Goal: Task Accomplishment & Management: Manage account settings

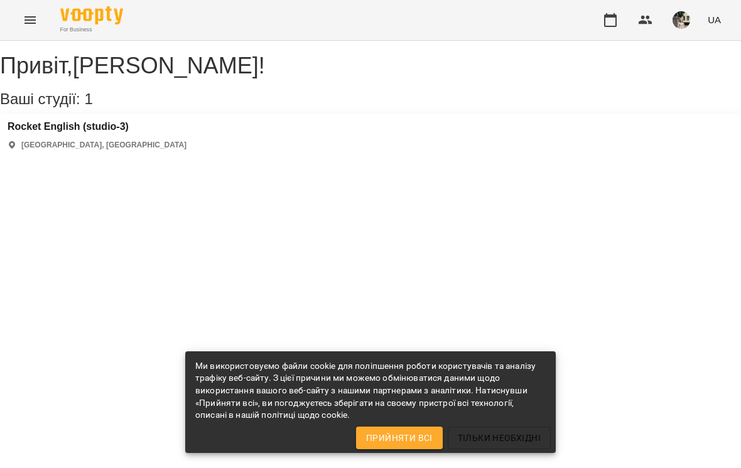
click at [616, 21] on icon "button" at bounding box center [610, 20] width 15 height 15
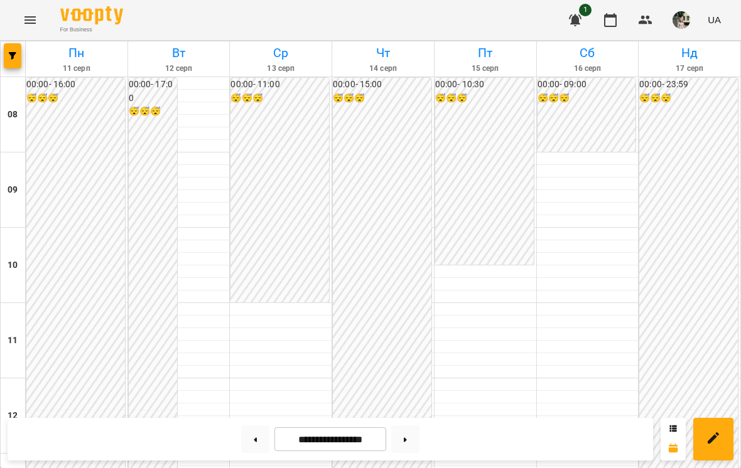
scroll to position [609, 0]
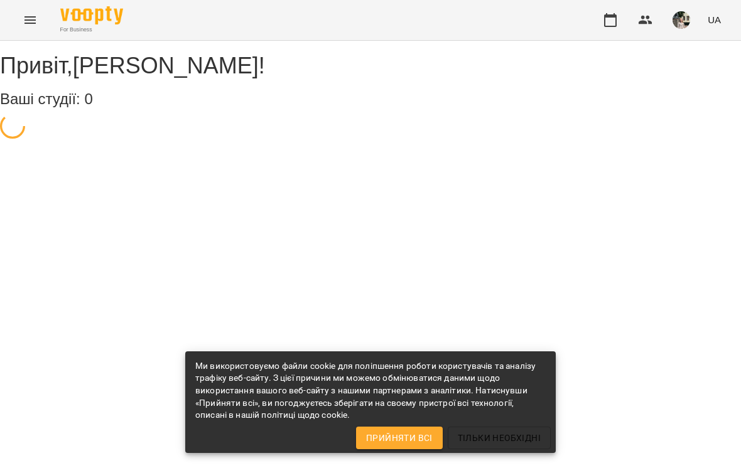
click at [604, 13] on icon "button" at bounding box center [610, 20] width 15 height 15
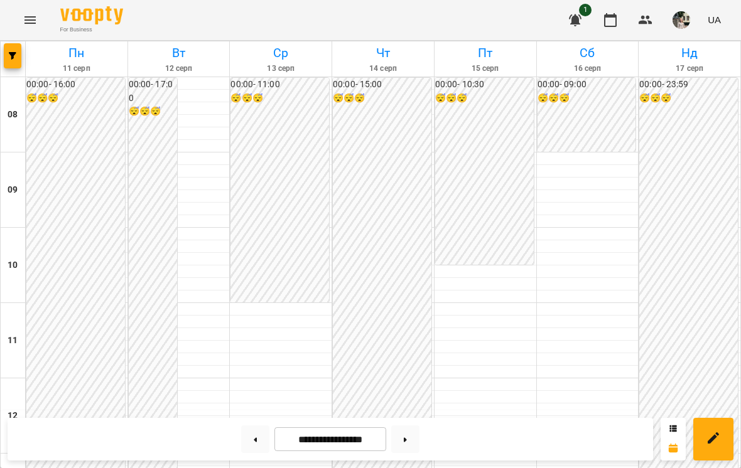
scroll to position [624, 0]
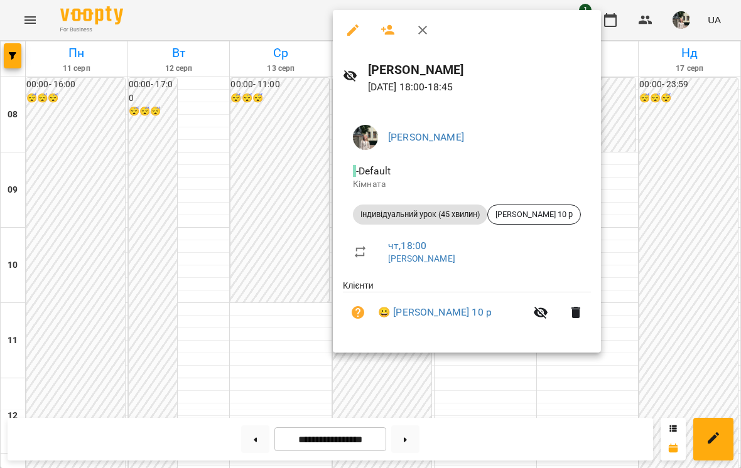
click at [677, 137] on div at bounding box center [370, 234] width 741 height 468
